Goal: Task Accomplishment & Management: Manage account settings

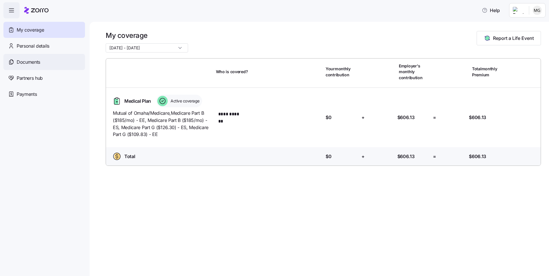
click at [24, 63] on span "Documents" at bounding box center [29, 62] width 24 height 7
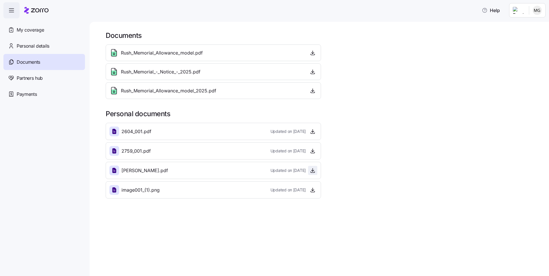
click at [311, 171] on icon "button" at bounding box center [313, 171] width 6 height 6
click at [313, 133] on icon "button" at bounding box center [313, 132] width 6 height 6
click at [313, 191] on icon "button" at bounding box center [313, 190] width 2 height 1
click at [314, 55] on icon "button" at bounding box center [313, 53] width 6 height 6
click at [312, 73] on icon "button" at bounding box center [313, 72] width 6 height 6
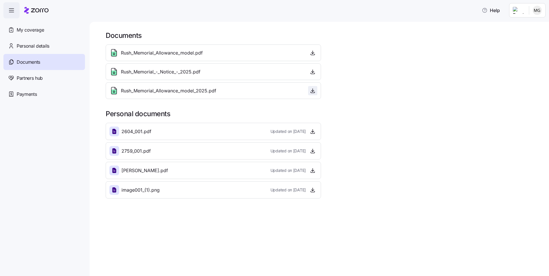
click at [310, 93] on icon "button" at bounding box center [313, 91] width 6 height 6
click at [34, 46] on span "Personal details" at bounding box center [33, 46] width 33 height 7
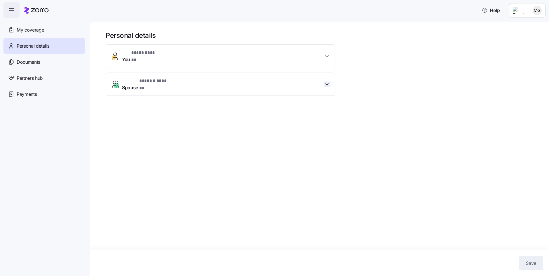
click at [327, 82] on icon "button" at bounding box center [327, 85] width 6 height 6
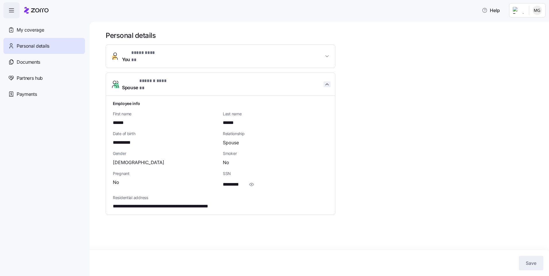
click at [327, 84] on icon "button" at bounding box center [327, 84] width 3 height 1
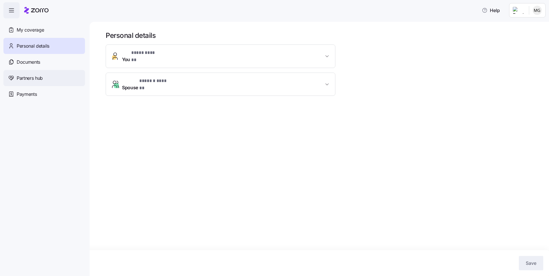
click at [30, 79] on span "Partners hub" at bounding box center [30, 78] width 26 height 7
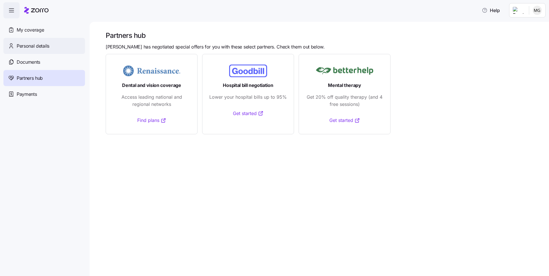
click at [20, 45] on span "Personal details" at bounding box center [33, 46] width 33 height 7
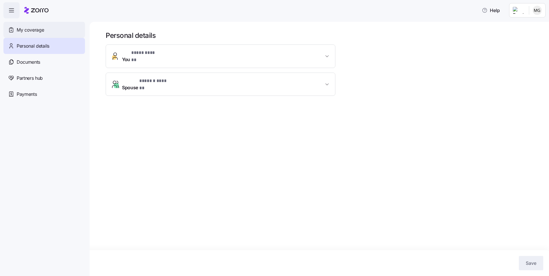
click at [19, 28] on span "My coverage" at bounding box center [30, 29] width 27 height 7
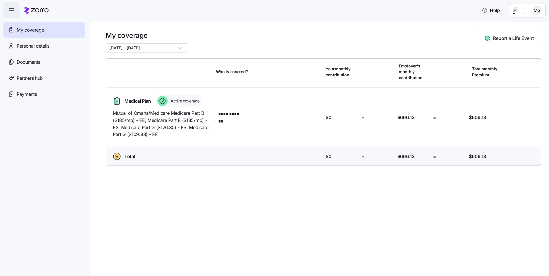
click at [173, 47] on input "01/01/2025 - 12/31/2025" at bounding box center [147, 47] width 82 height 9
click at [173, 47] on div "01/01/2025 - 12/31/2025" at bounding box center [147, 47] width 82 height 9
click at [498, 11] on span "Help" at bounding box center [491, 10] width 18 height 7
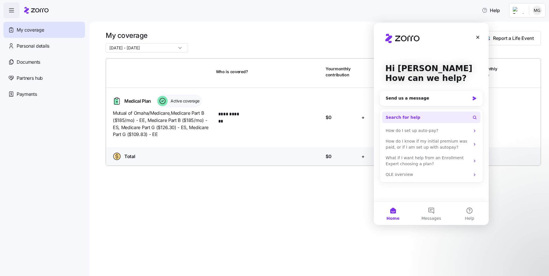
click at [421, 117] on button "Search for help" at bounding box center [431, 117] width 98 height 11
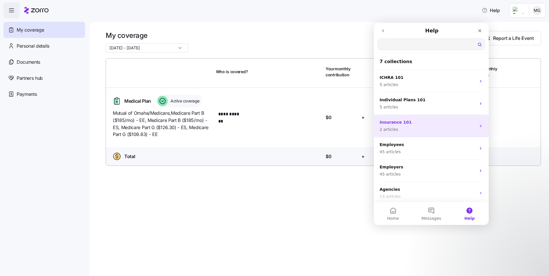
click at [478, 127] on icon "Intercom messenger" at bounding box center [480, 126] width 5 height 5
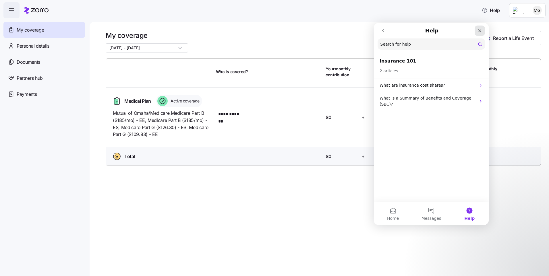
click at [481, 31] on icon "Close" at bounding box center [480, 30] width 5 height 5
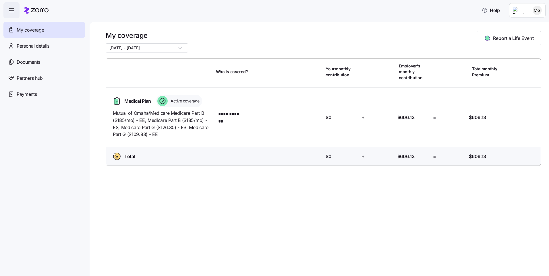
click at [536, 11] on html "**********" at bounding box center [274, 136] width 549 height 273
click at [523, 36] on div "Log out" at bounding box center [522, 35] width 22 height 6
